Goal: Find specific page/section: Find specific page/section

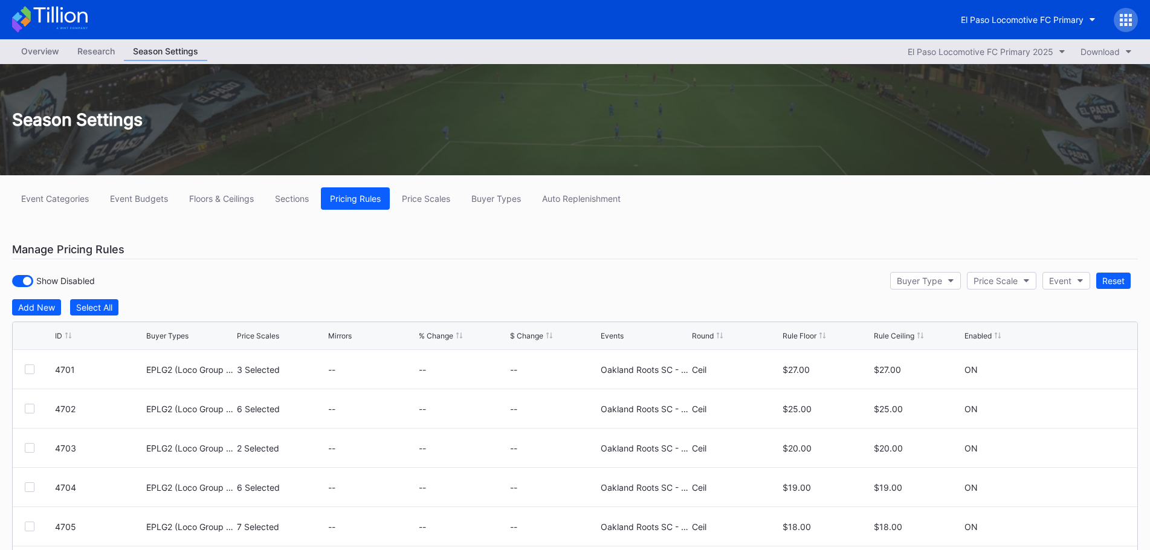
click at [48, 10] on icon at bounding box center [60, 15] width 54 height 16
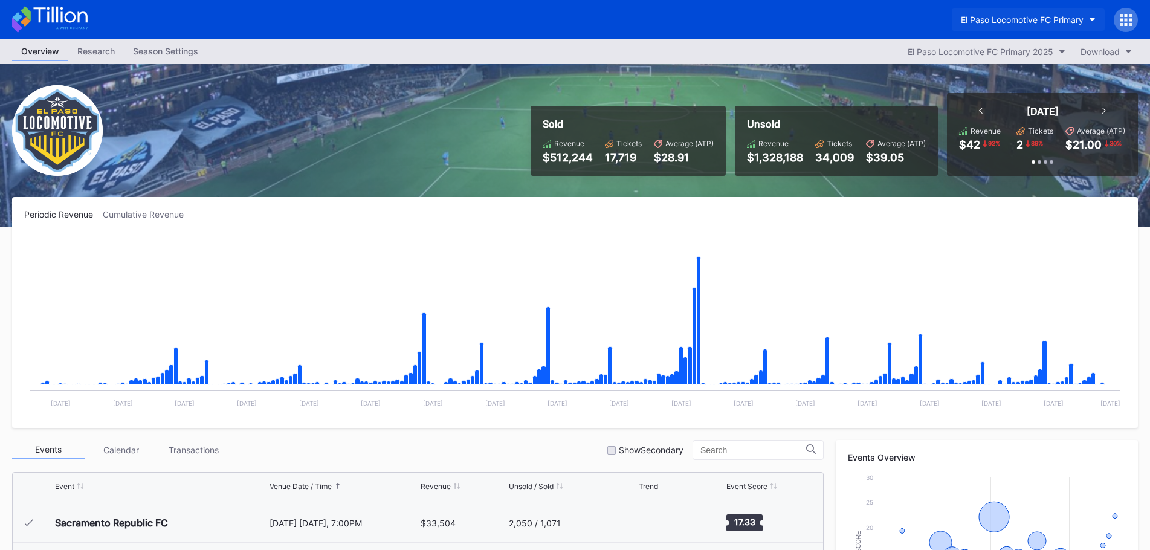
click at [1066, 27] on button "El Paso Locomotive FC Primary" at bounding box center [1027, 19] width 153 height 22
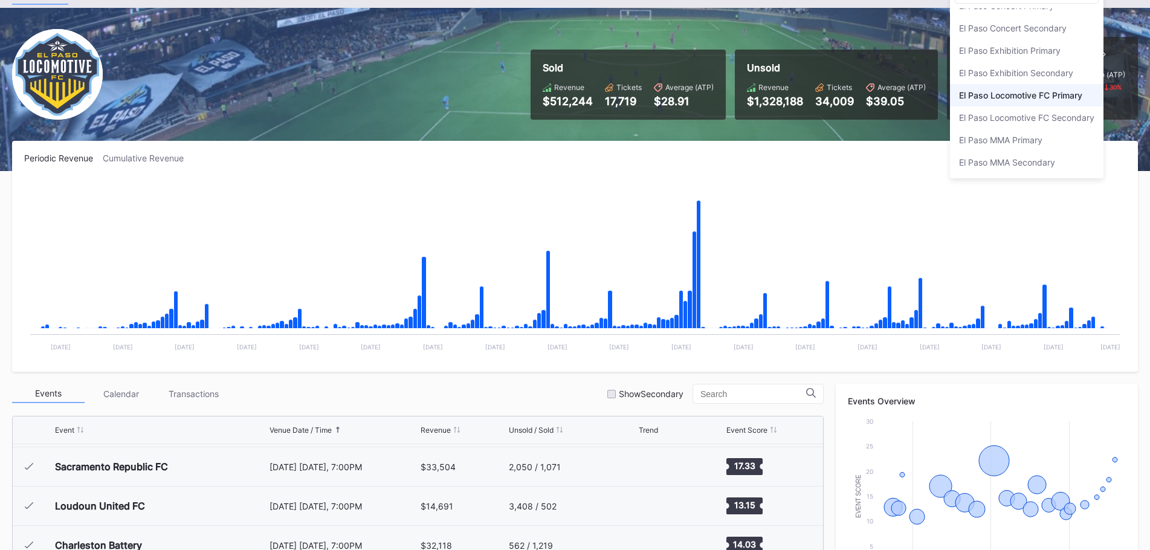
scroll to position [121, 0]
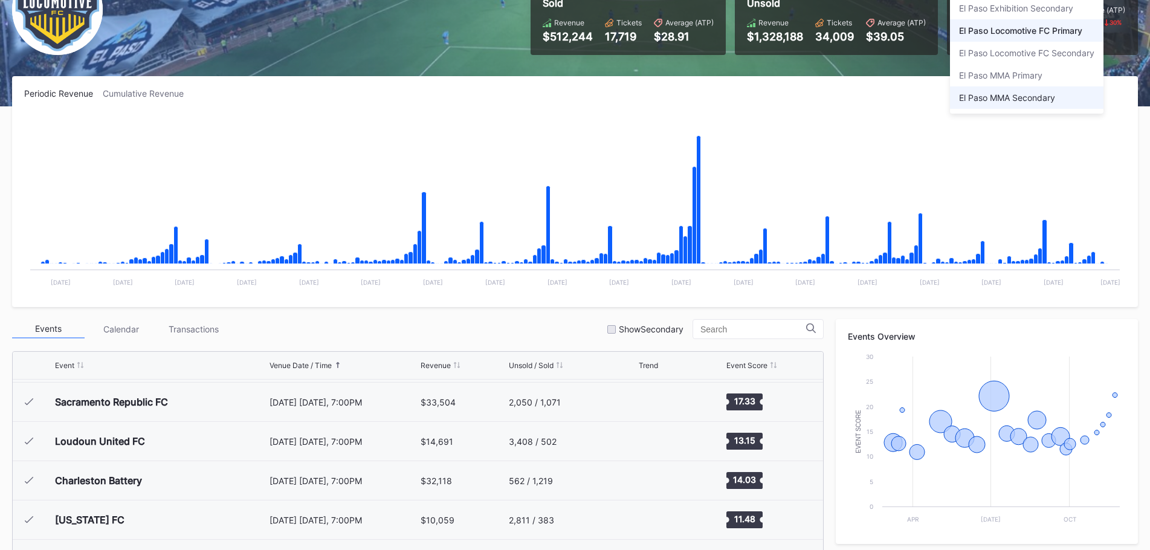
click at [1027, 91] on div "El Paso MMA Secondary" at bounding box center [1026, 97] width 153 height 22
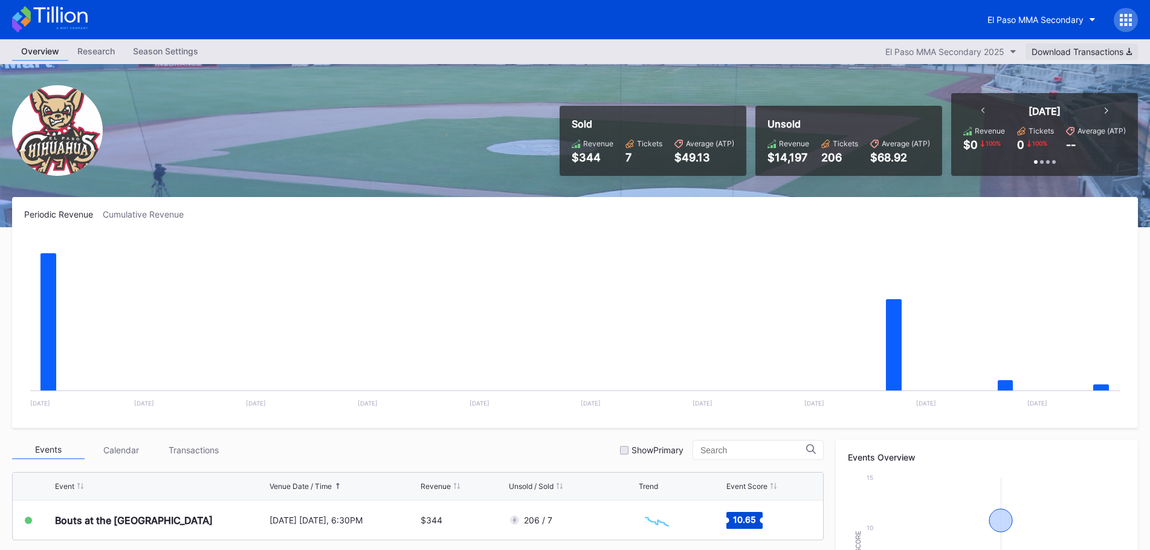
click at [1090, 50] on div "Download Transactions" at bounding box center [1081, 52] width 100 height 10
click at [1047, 25] on button "El Paso MMA Secondary" at bounding box center [1041, 19] width 126 height 22
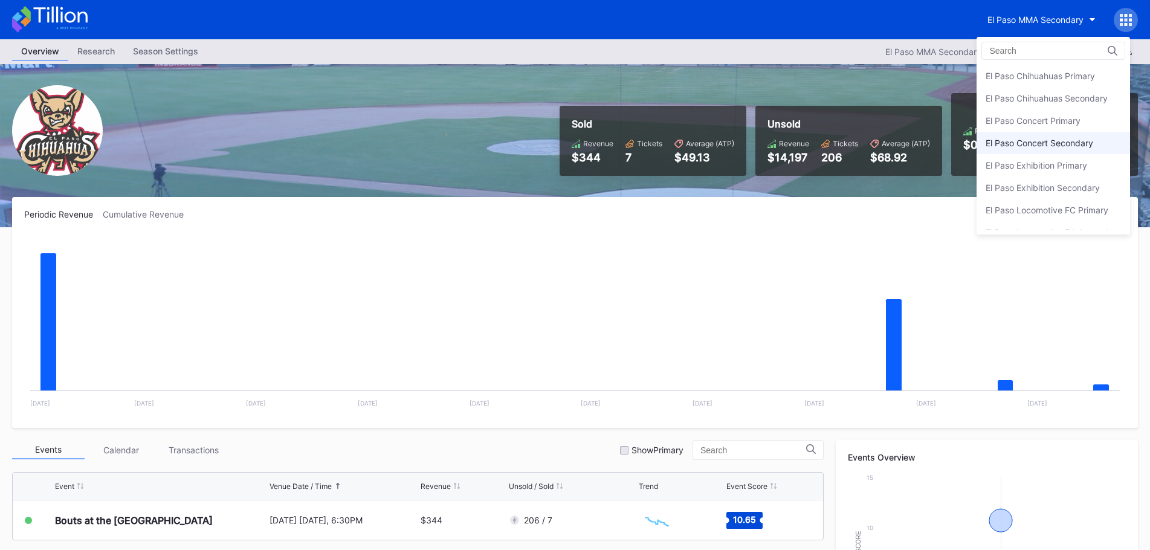
click at [1040, 147] on div "El Paso Concert Secondary" at bounding box center [1039, 143] width 108 height 10
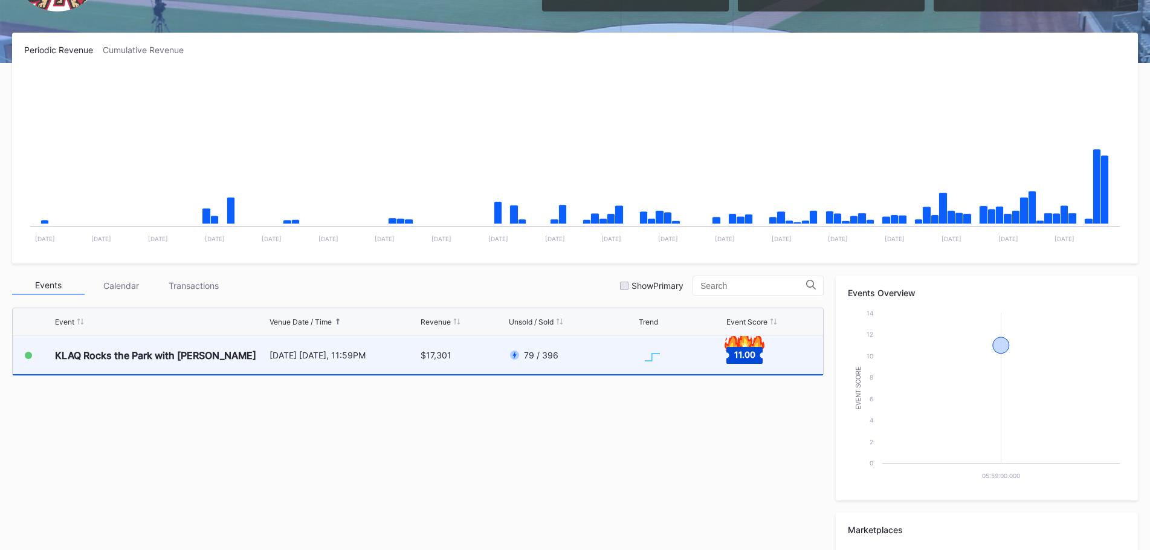
scroll to position [362, 0]
